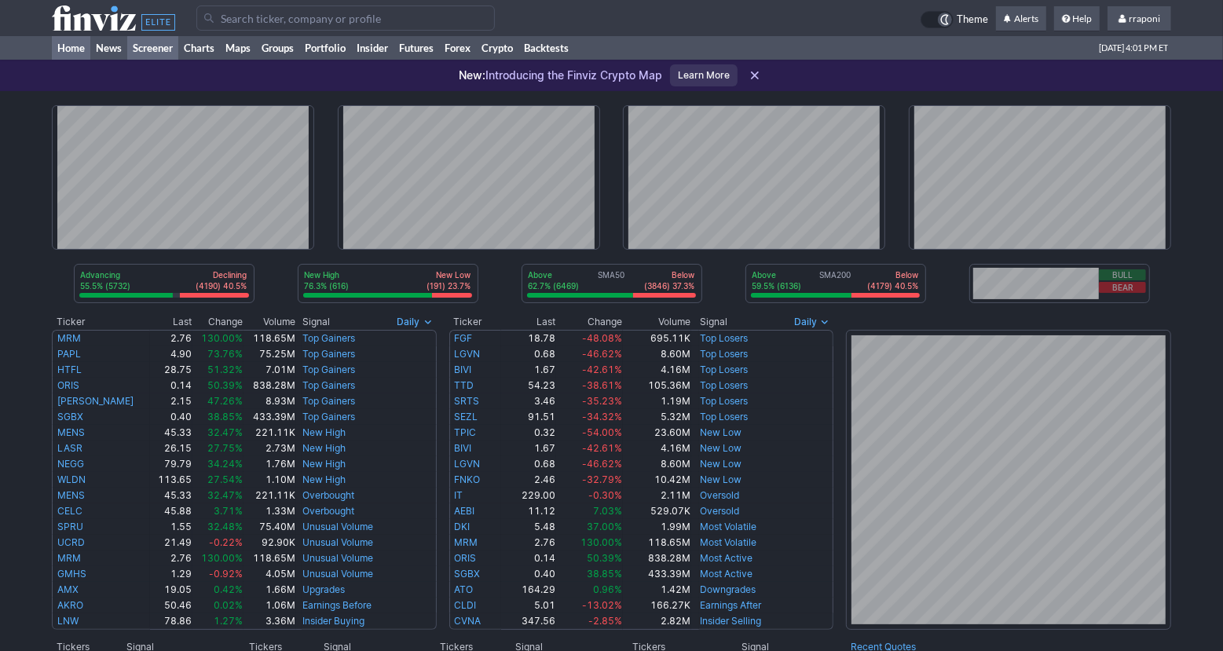
click at [154, 51] on link "Screener" at bounding box center [152, 48] width 51 height 24
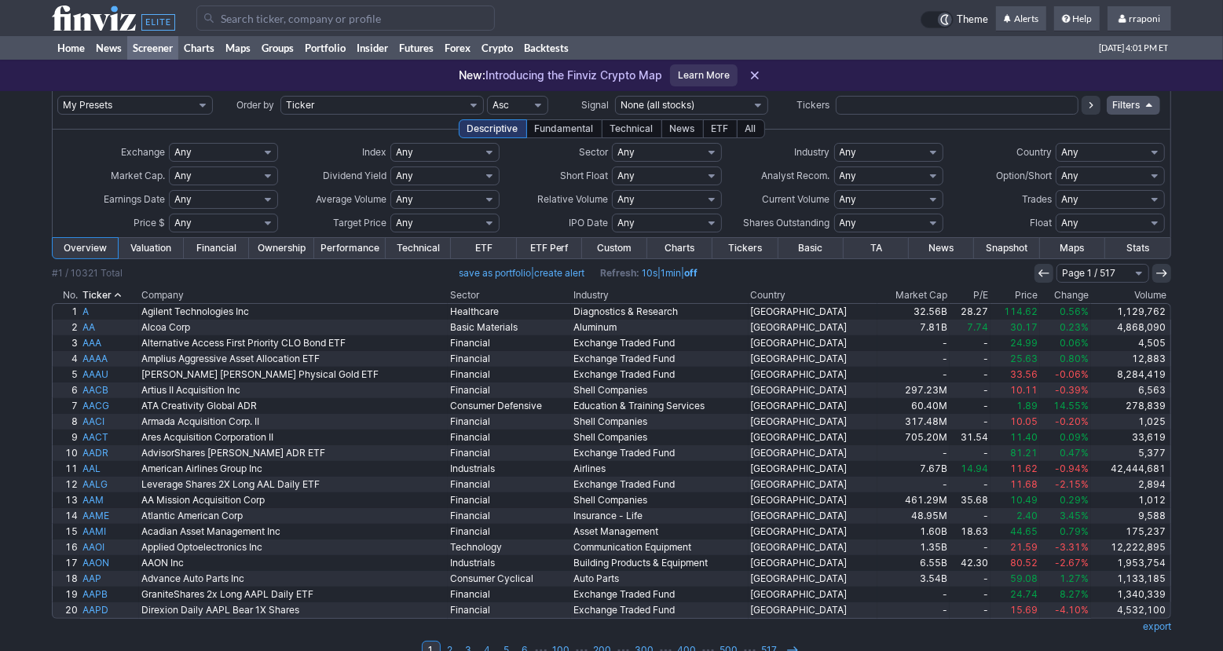
click at [871, 104] on input "text" at bounding box center [957, 105] width 243 height 19
type input "psa"
click at [1092, 108] on icon at bounding box center [1091, 105] width 13 height 13
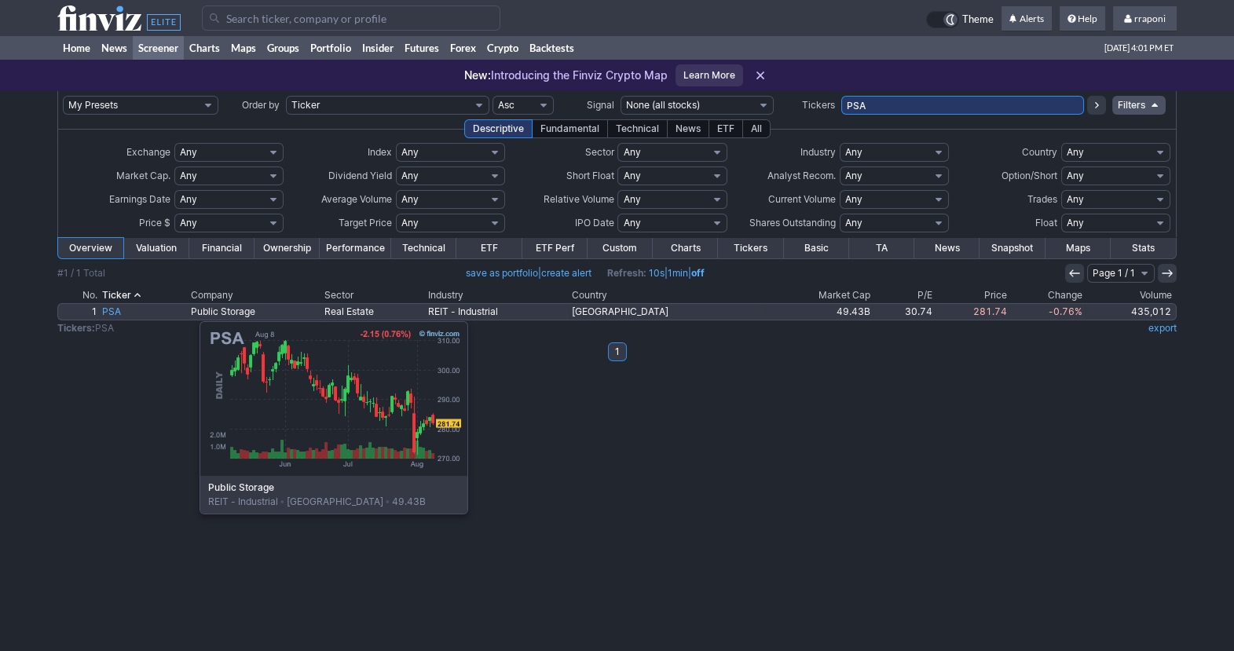
click at [121, 313] on link "PSA" at bounding box center [144, 312] width 89 height 16
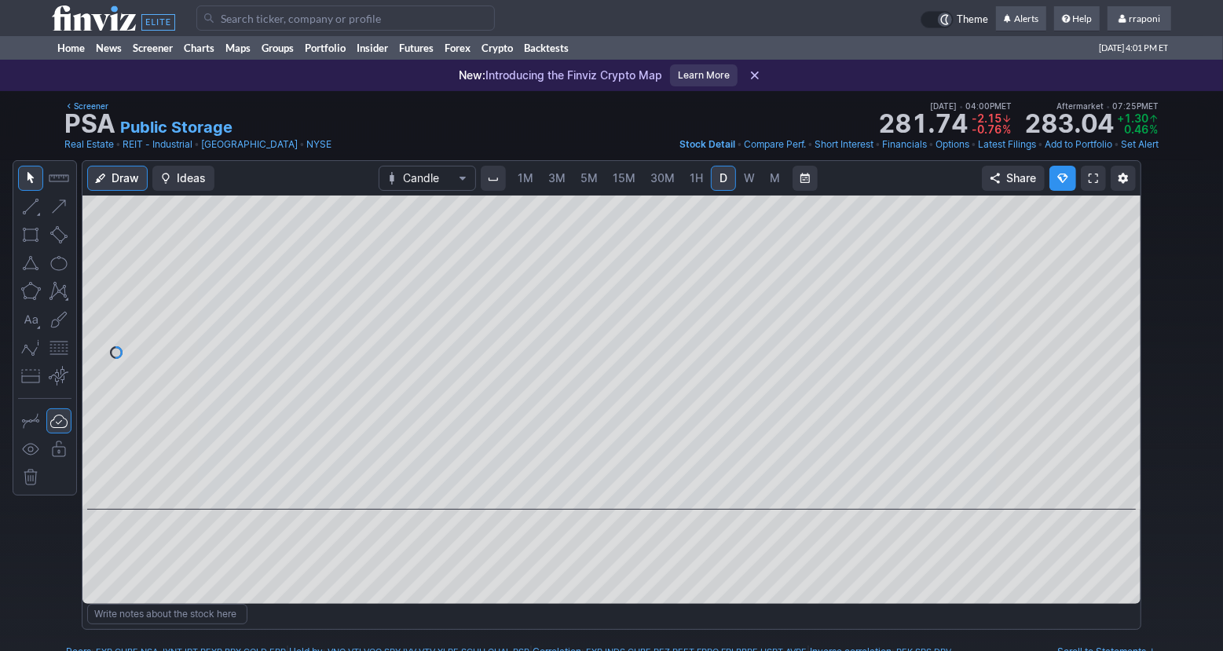
click at [772, 182] on span "M" at bounding box center [775, 177] width 10 height 13
click at [152, 49] on link "Screener" at bounding box center [152, 48] width 51 height 24
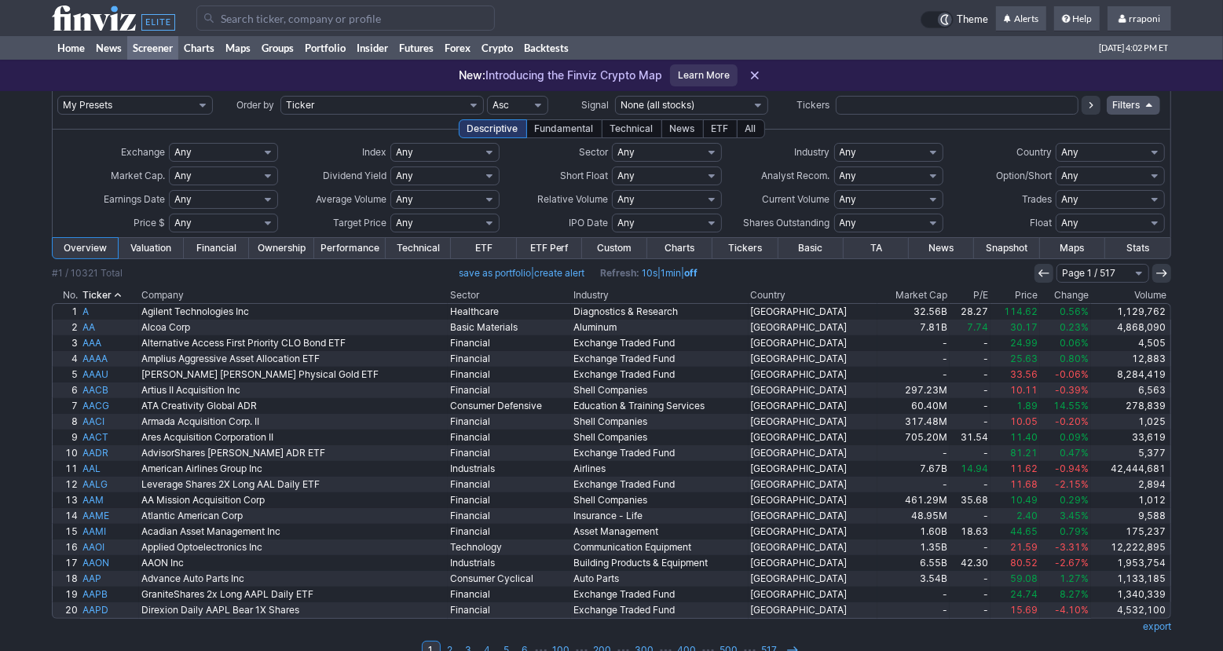
click at [867, 112] on input "text" at bounding box center [957, 105] width 243 height 19
type input "exa"
click at [1086, 109] on icon at bounding box center [1091, 105] width 13 height 13
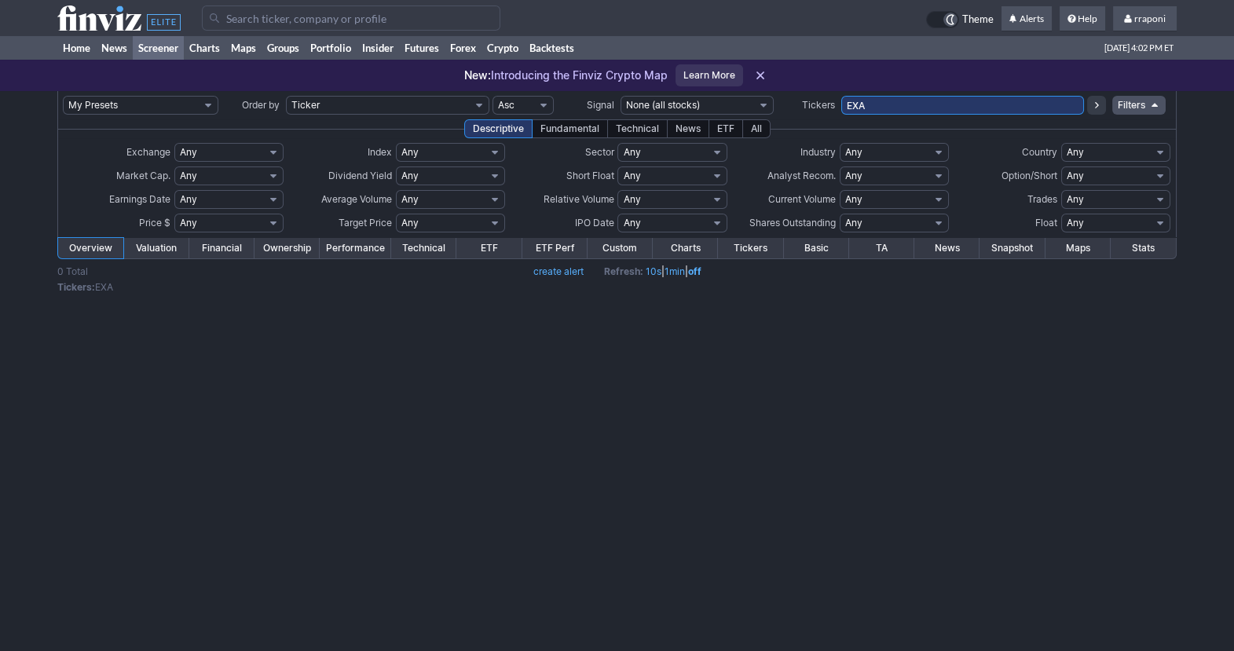
click at [912, 107] on input "EXA" at bounding box center [962, 105] width 243 height 19
type input "EXr"
click at [1094, 113] on button at bounding box center [1096, 105] width 19 height 19
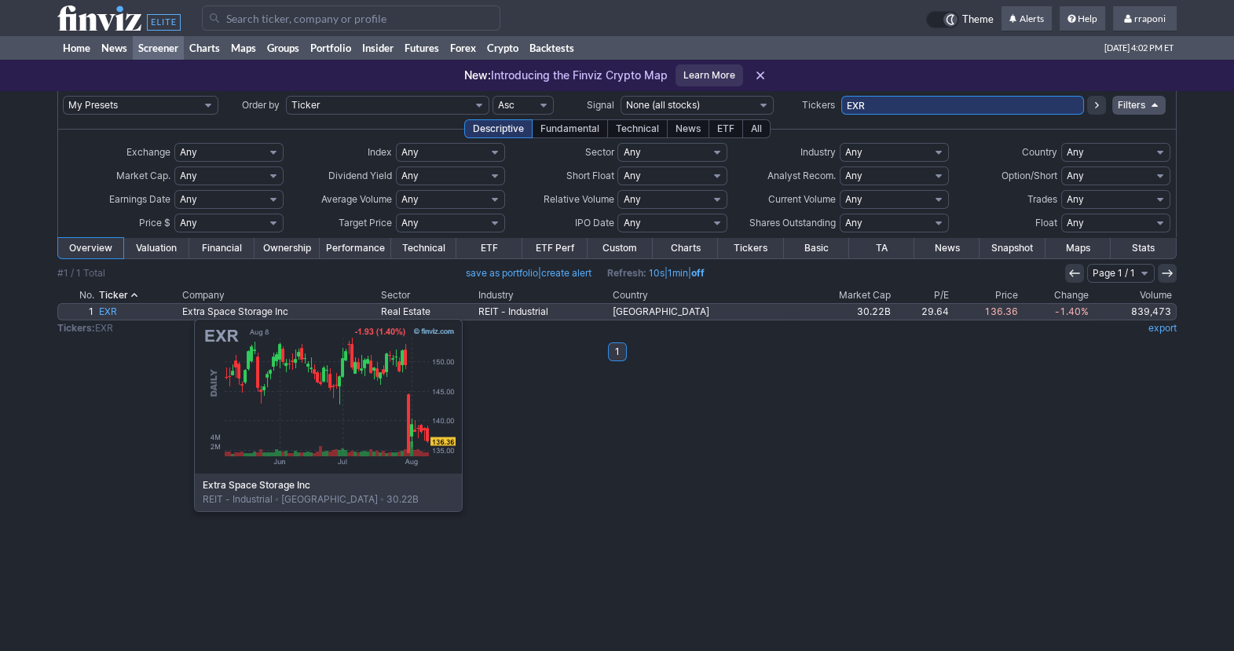
click at [115, 311] on link "EXR" at bounding box center [138, 312] width 83 height 16
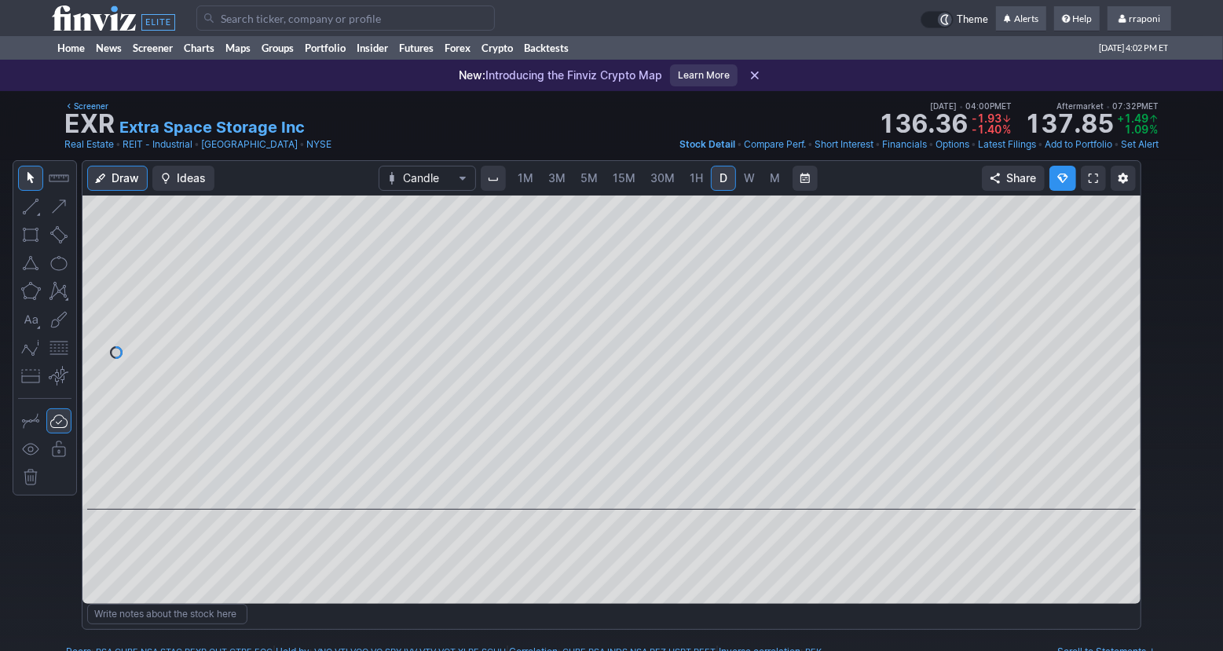
click at [770, 181] on span "M" at bounding box center [775, 178] width 11 height 16
click at [162, 53] on link "Screener" at bounding box center [152, 48] width 51 height 24
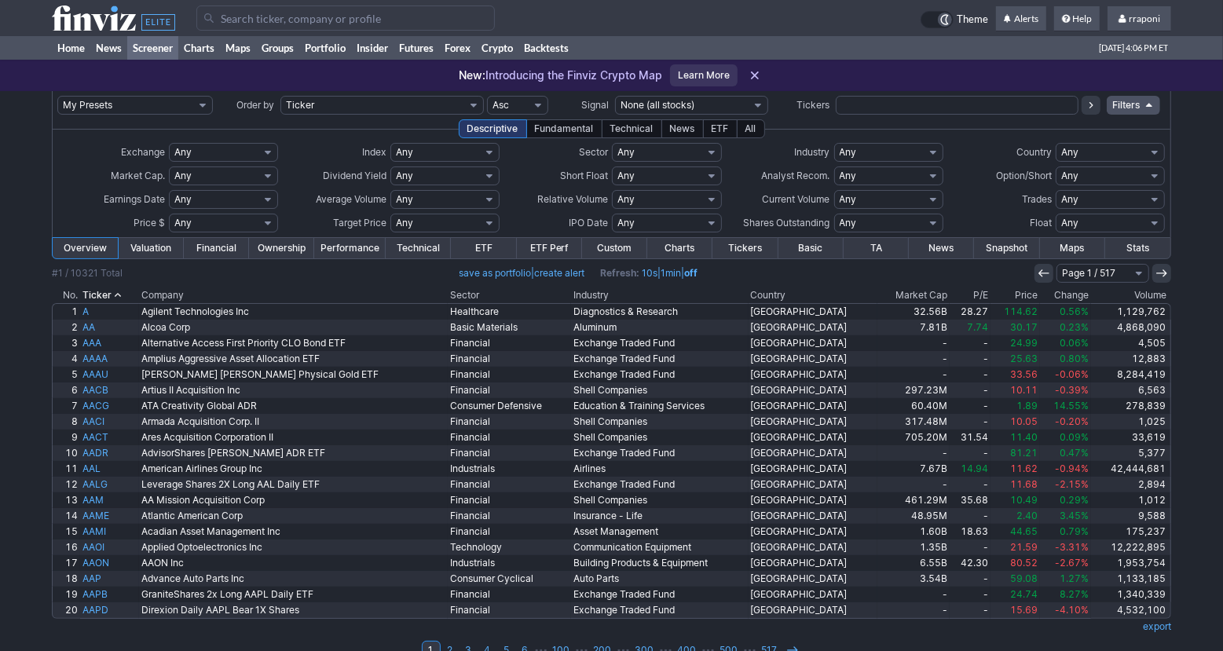
click at [853, 105] on input "text" at bounding box center [957, 105] width 243 height 19
type input "divo"
click at [1092, 112] on button at bounding box center [1090, 105] width 19 height 19
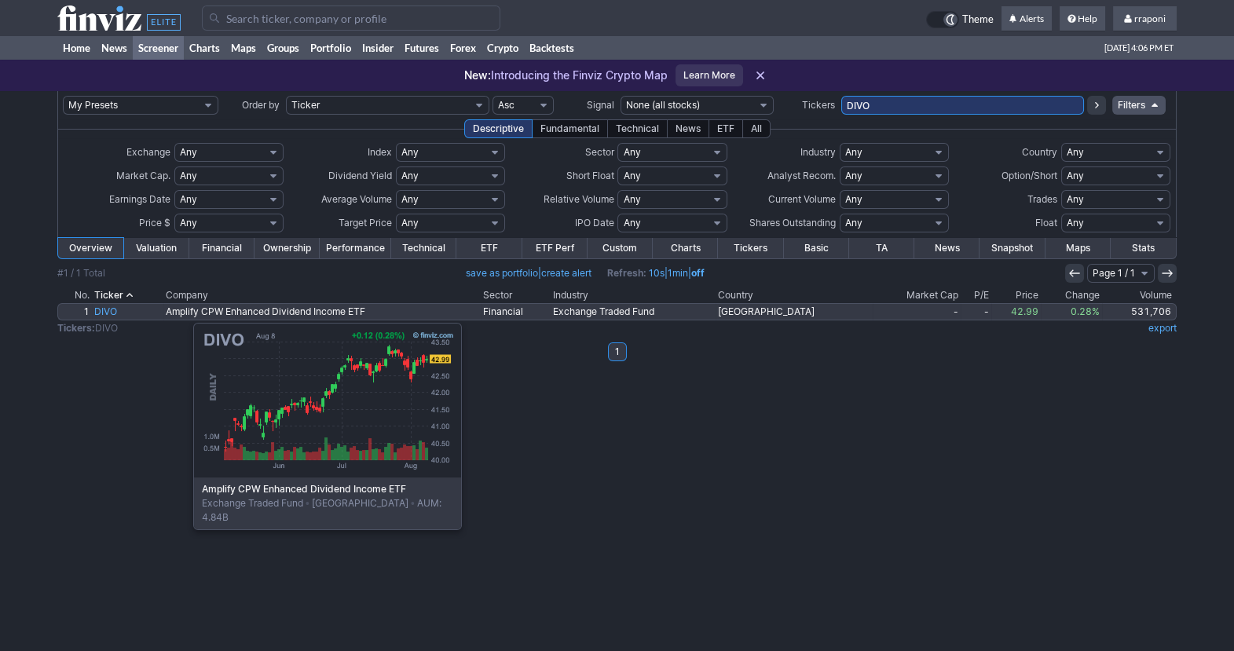
click at [115, 315] on link "DIVO" at bounding box center [128, 312] width 72 height 16
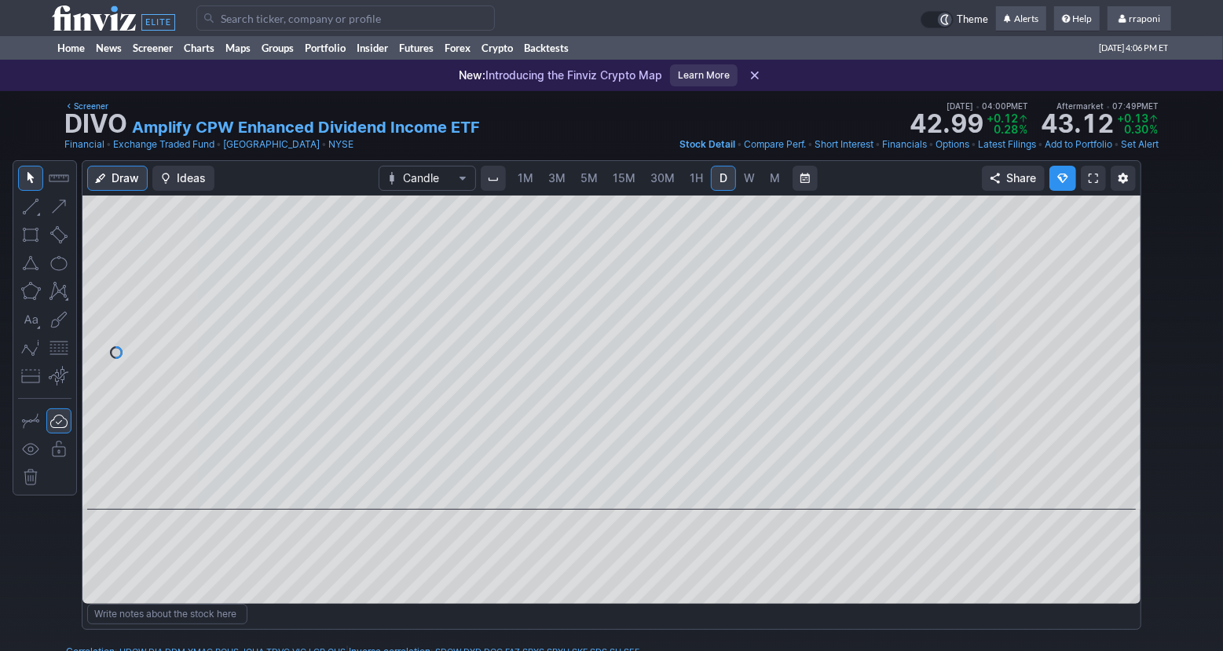
click at [774, 189] on link "M" at bounding box center [775, 178] width 25 height 25
click at [600, 490] on span at bounding box center [597, 487] width 20 height 13
